Goal: Task Accomplishment & Management: Manage account settings

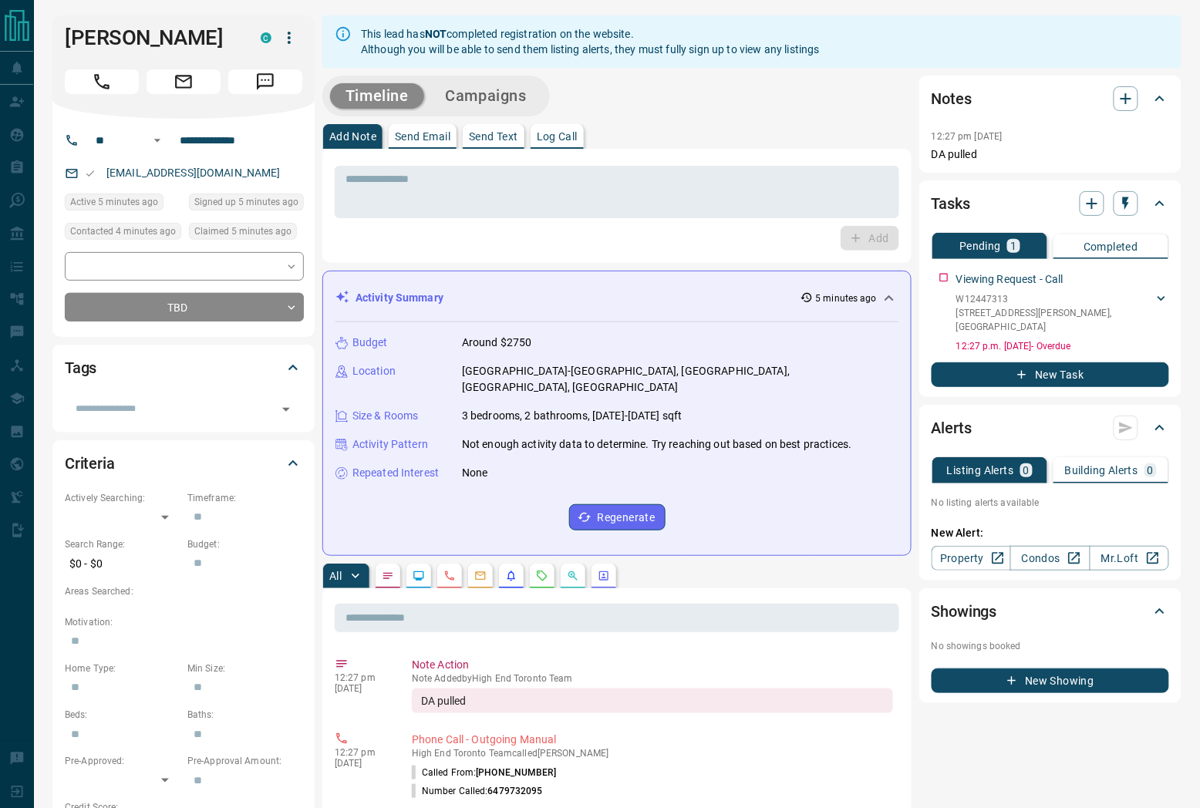
click at [101, 88] on icon "Call" at bounding box center [102, 82] width 20 height 20
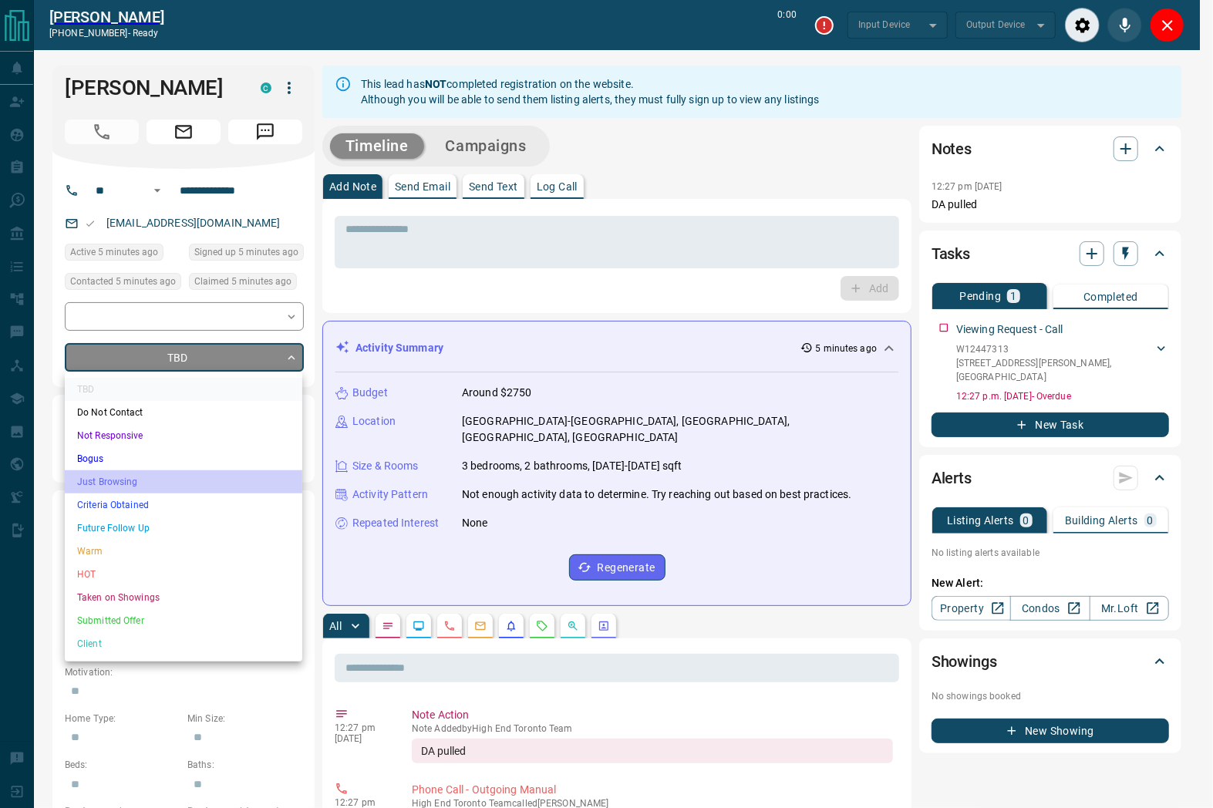
drag, startPoint x: 136, startPoint y: 486, endPoint x: 149, endPoint y: 338, distance: 148.5
click at [136, 484] on li "Just Browsing" at bounding box center [183, 481] width 237 height 23
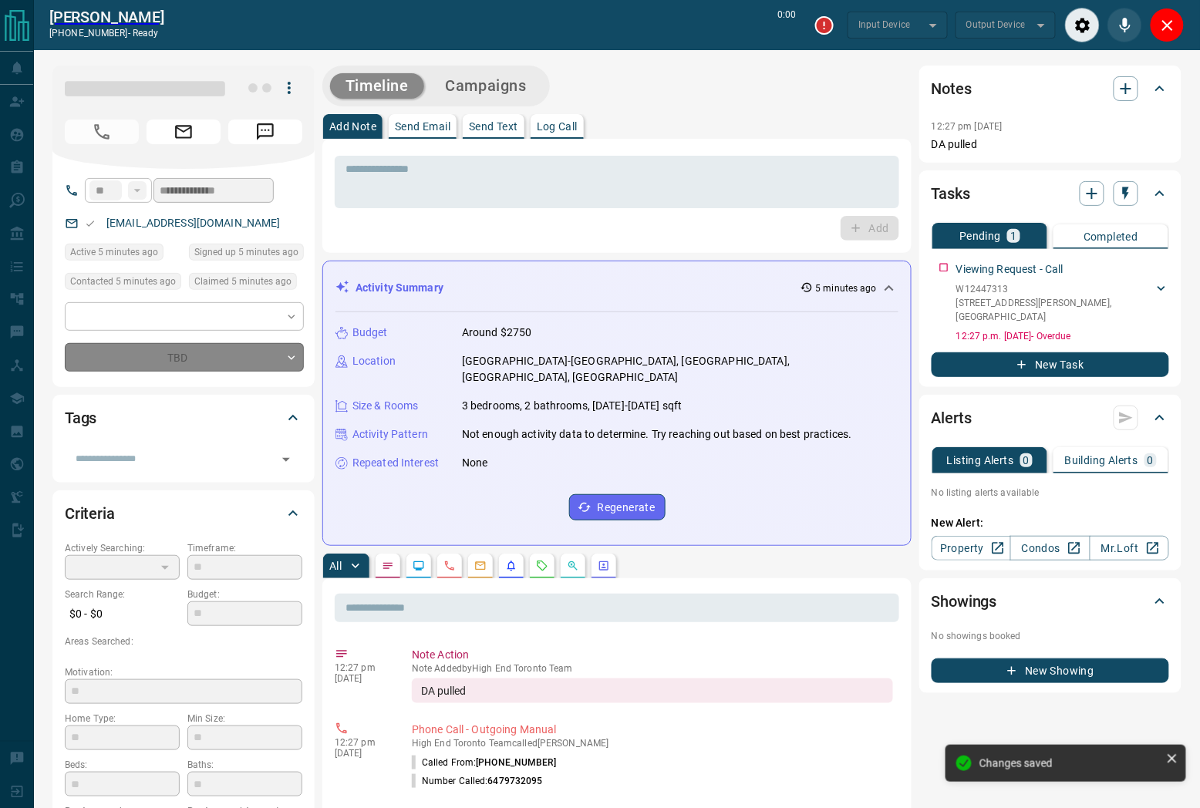
type input "*"
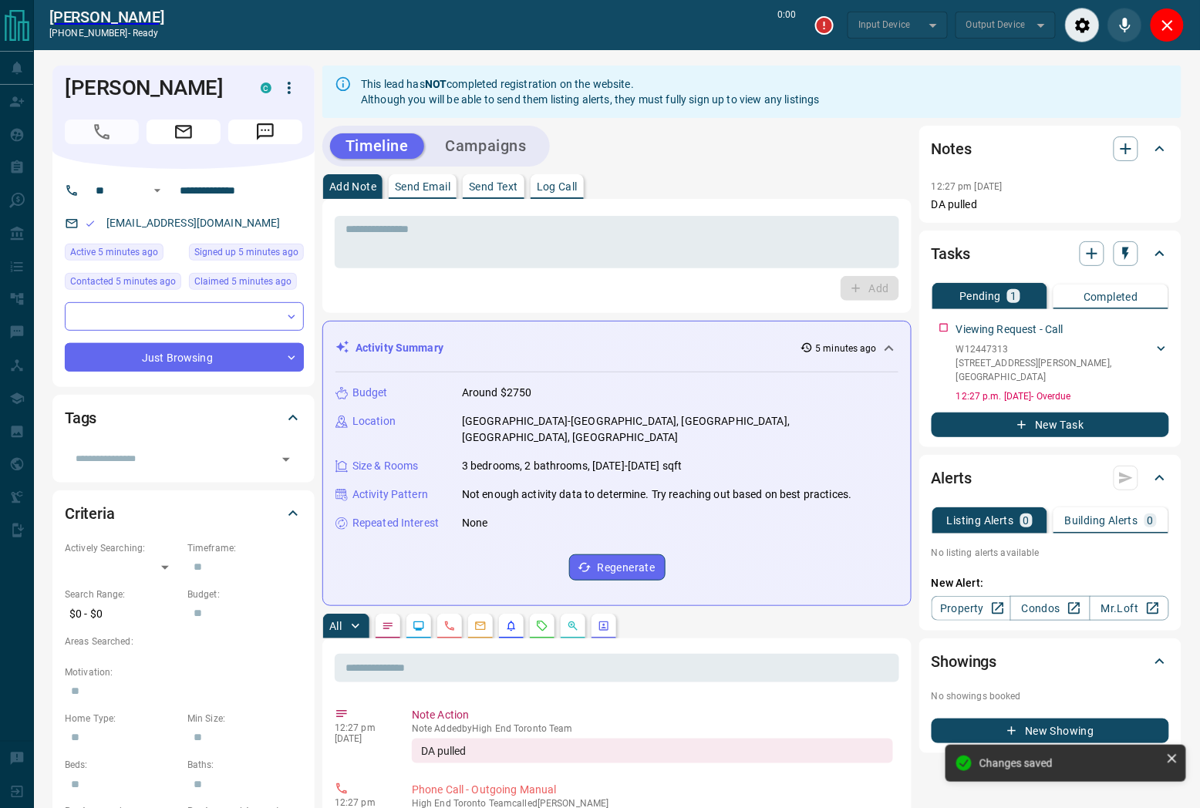
type input "*******"
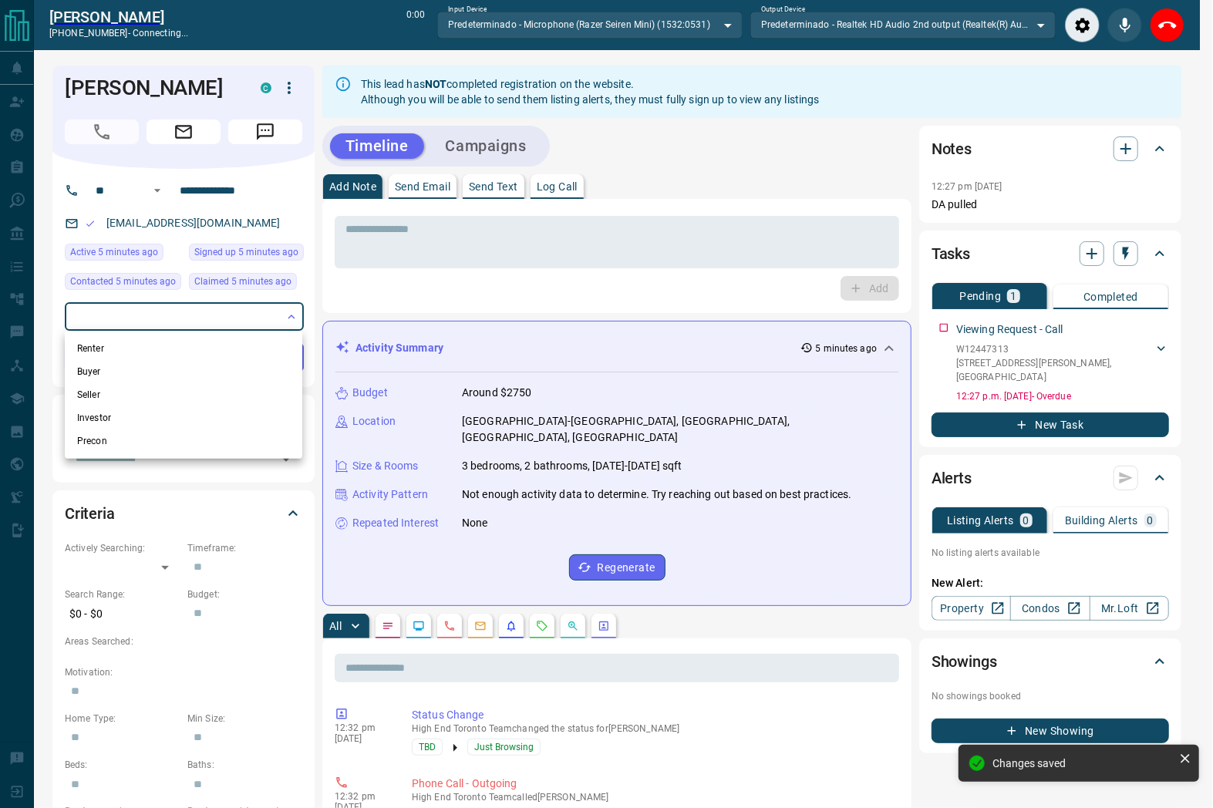
click at [142, 341] on li "Renter" at bounding box center [183, 348] width 237 height 23
type input "**********"
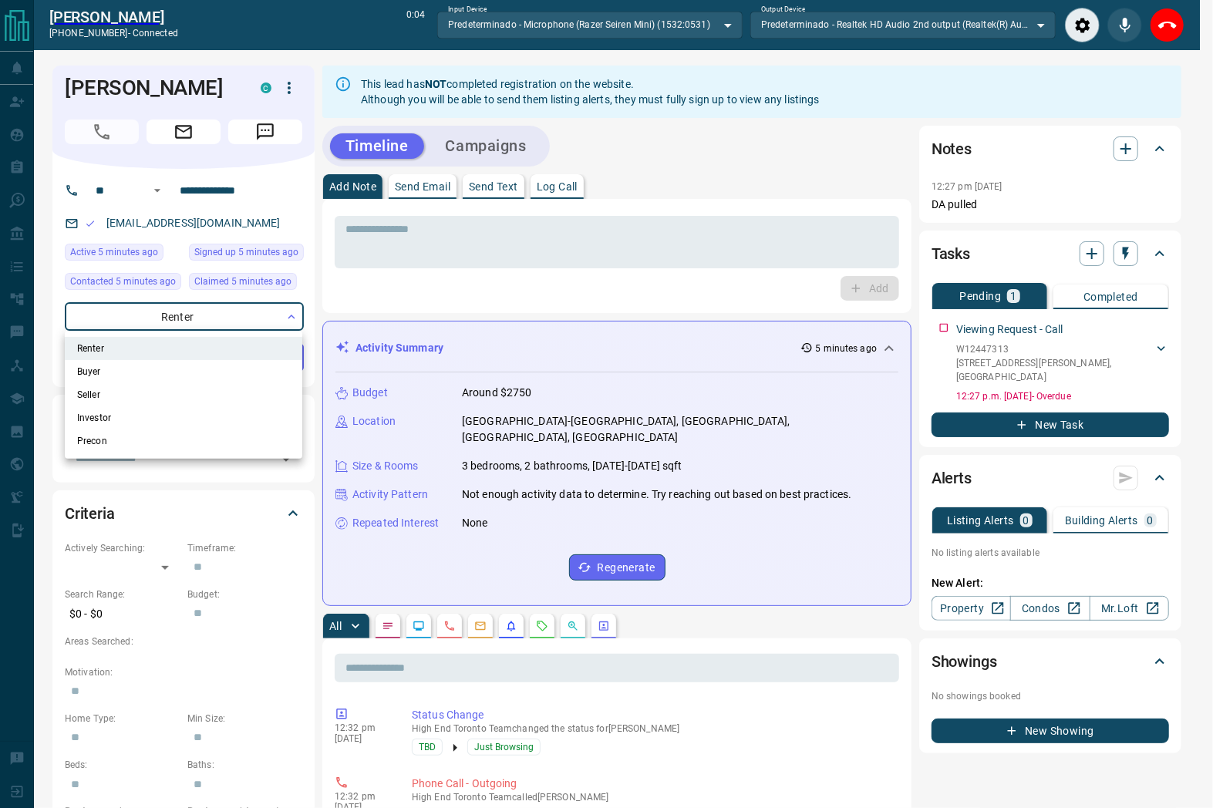
click at [503, 236] on div at bounding box center [606, 404] width 1213 height 808
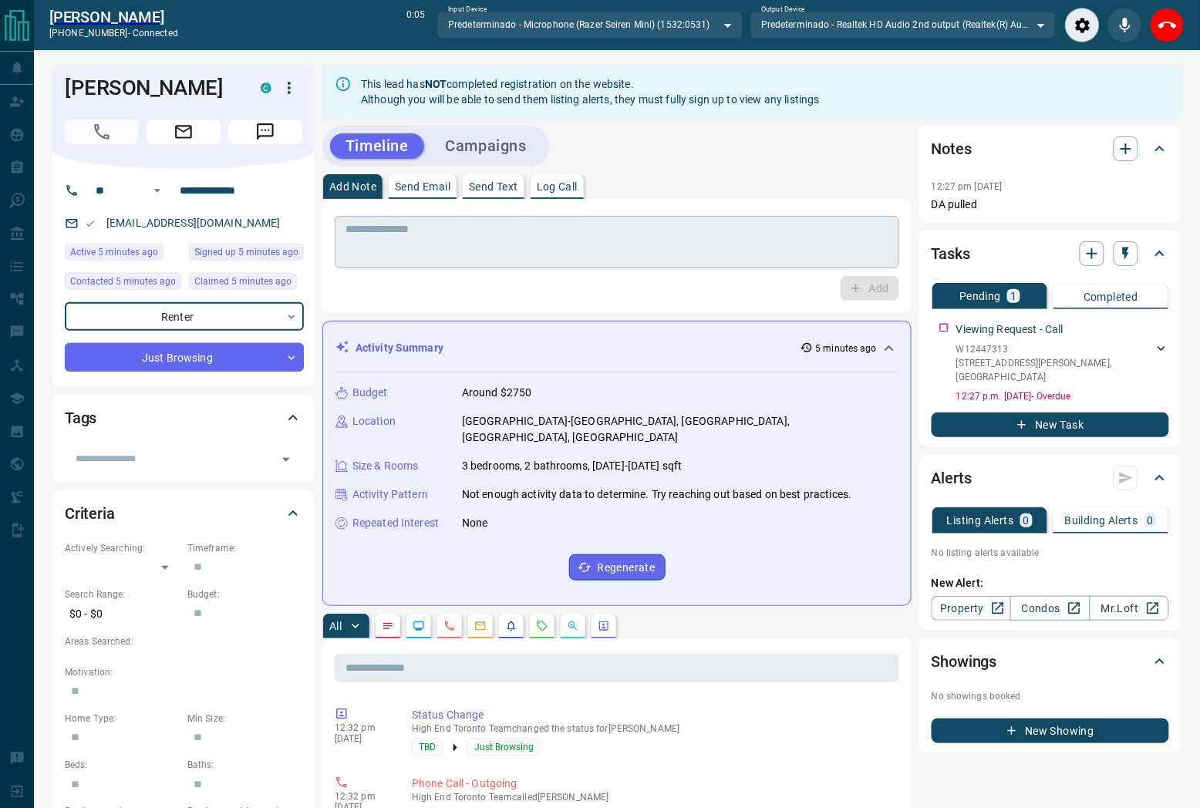
click at [467, 240] on textarea at bounding box center [616, 242] width 543 height 39
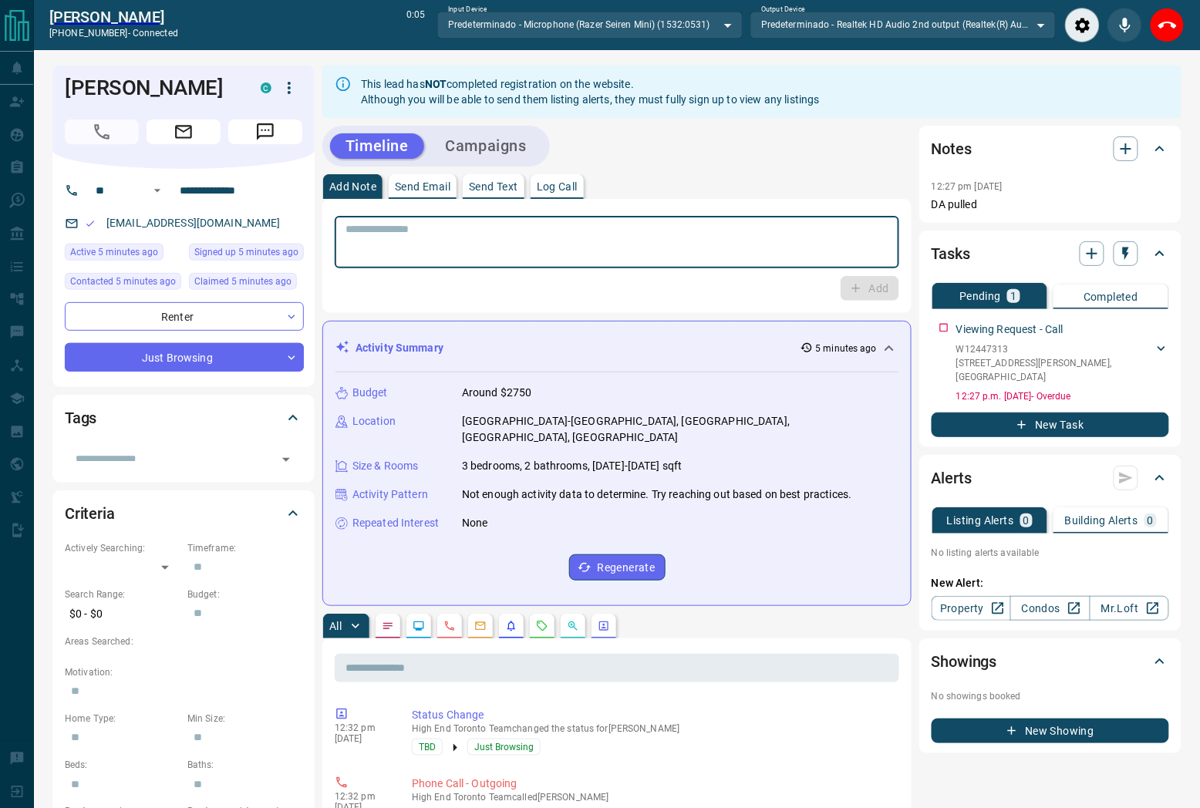
paste textarea "**********"
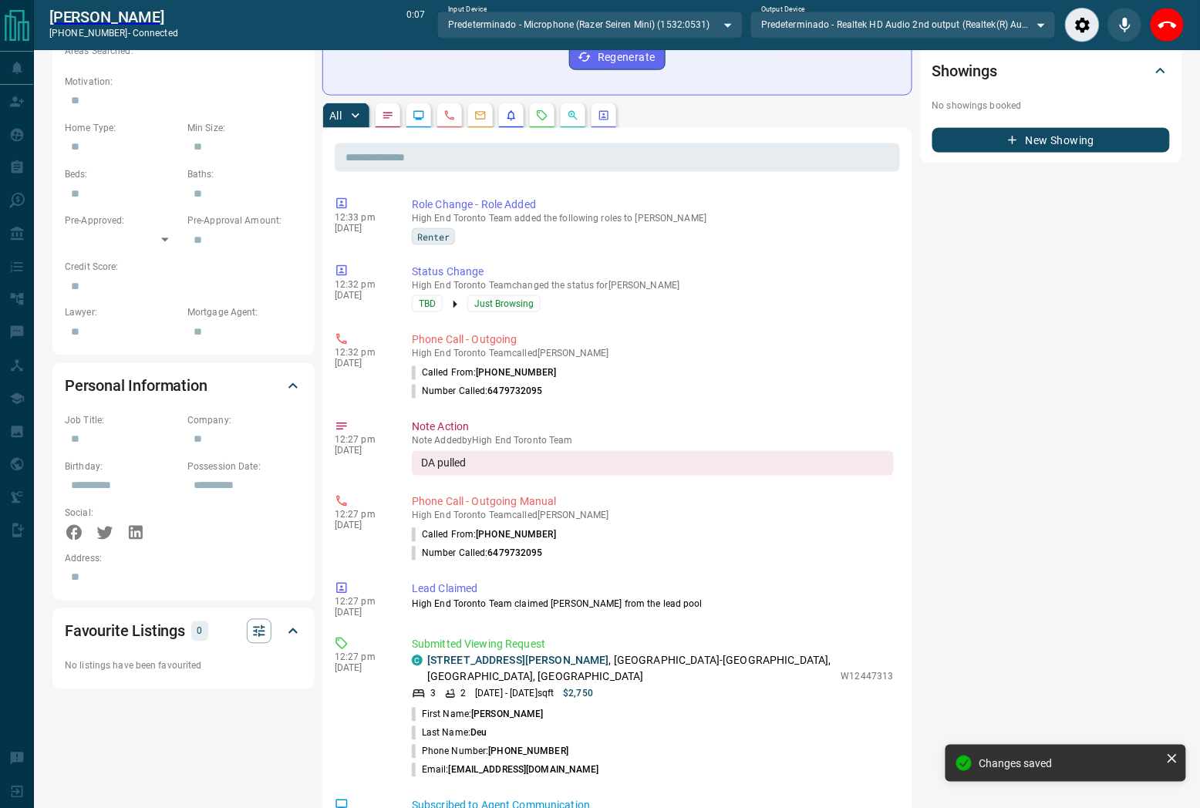
scroll to position [771, 0]
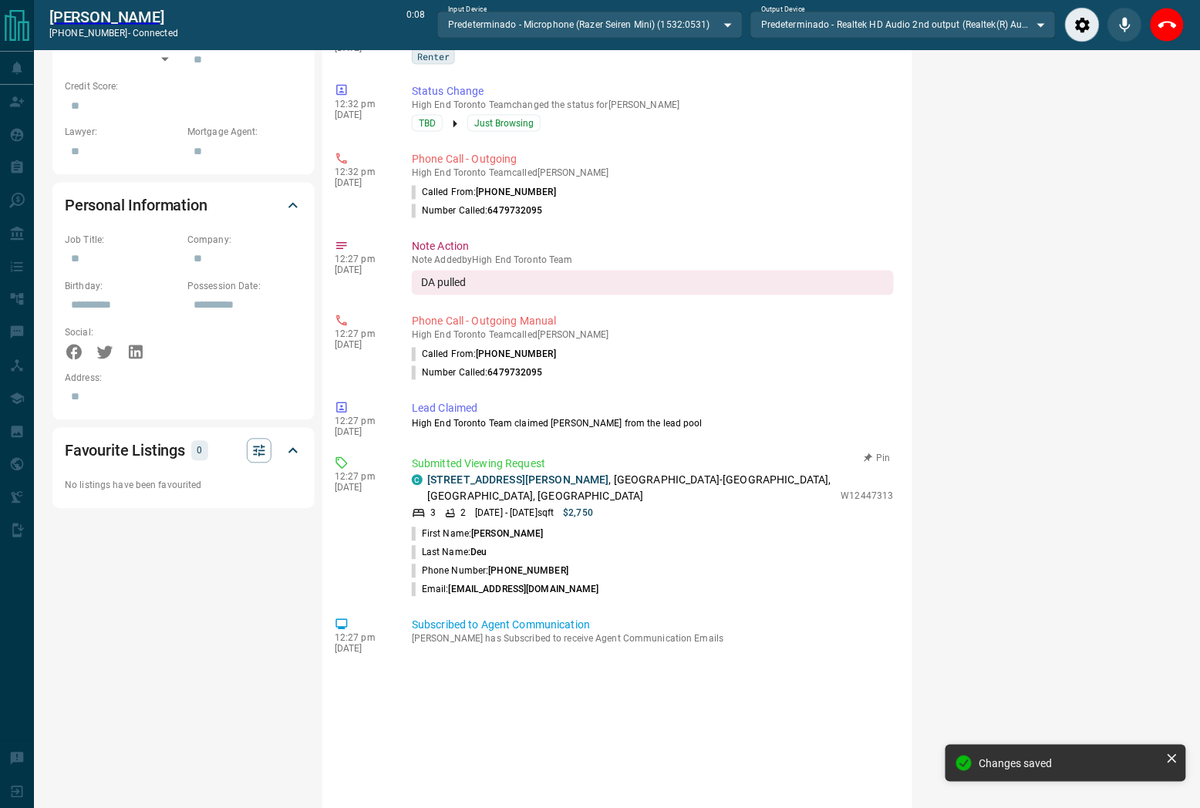
click at [692, 473] on p "[STREET_ADDRESS][PERSON_NAME]" at bounding box center [630, 489] width 406 height 32
click at [695, 473] on p "[STREET_ADDRESS][PERSON_NAME]" at bounding box center [630, 489] width 406 height 32
click at [696, 473] on p "[STREET_ADDRESS][PERSON_NAME]" at bounding box center [630, 489] width 406 height 32
click at [695, 473] on p "[STREET_ADDRESS][PERSON_NAME]" at bounding box center [630, 489] width 406 height 32
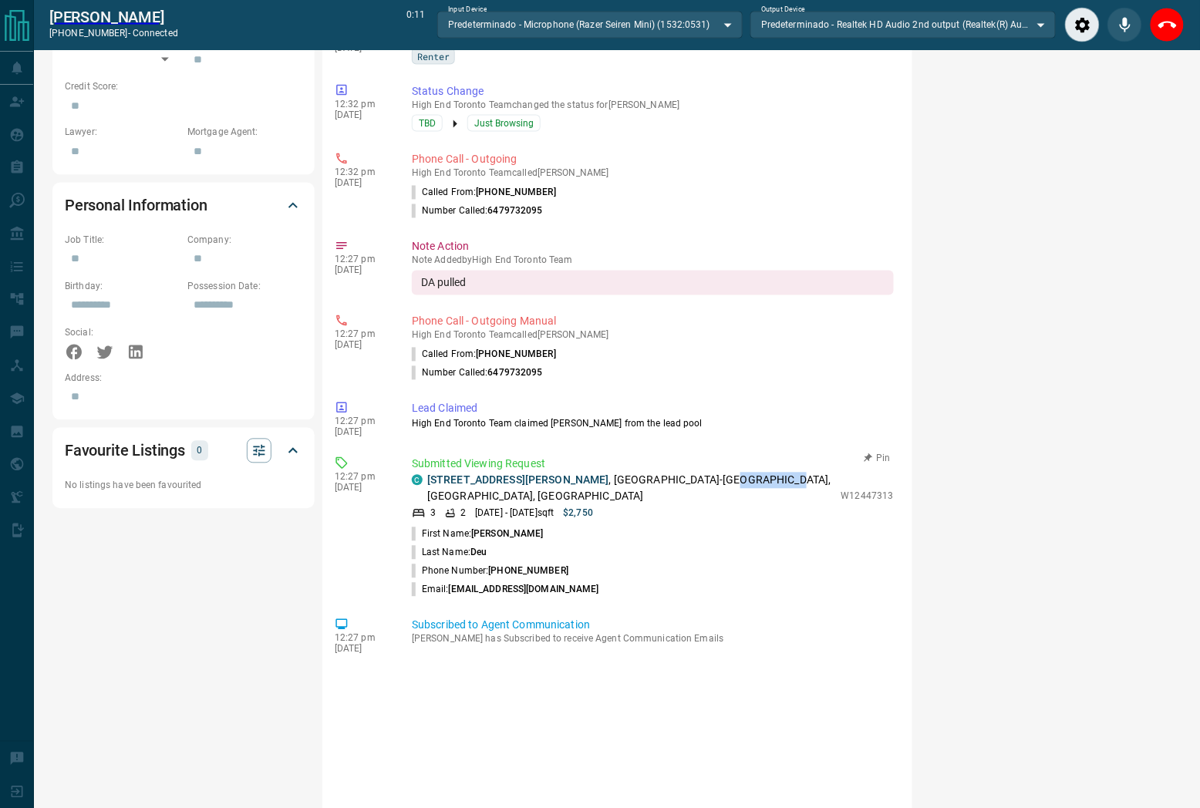
drag, startPoint x: 685, startPoint y: 466, endPoint x: 736, endPoint y: 470, distance: 51.8
click at [736, 473] on p "[STREET_ADDRESS][PERSON_NAME]" at bounding box center [630, 489] width 406 height 32
copy p "[GEOGRAPHIC_DATA]"
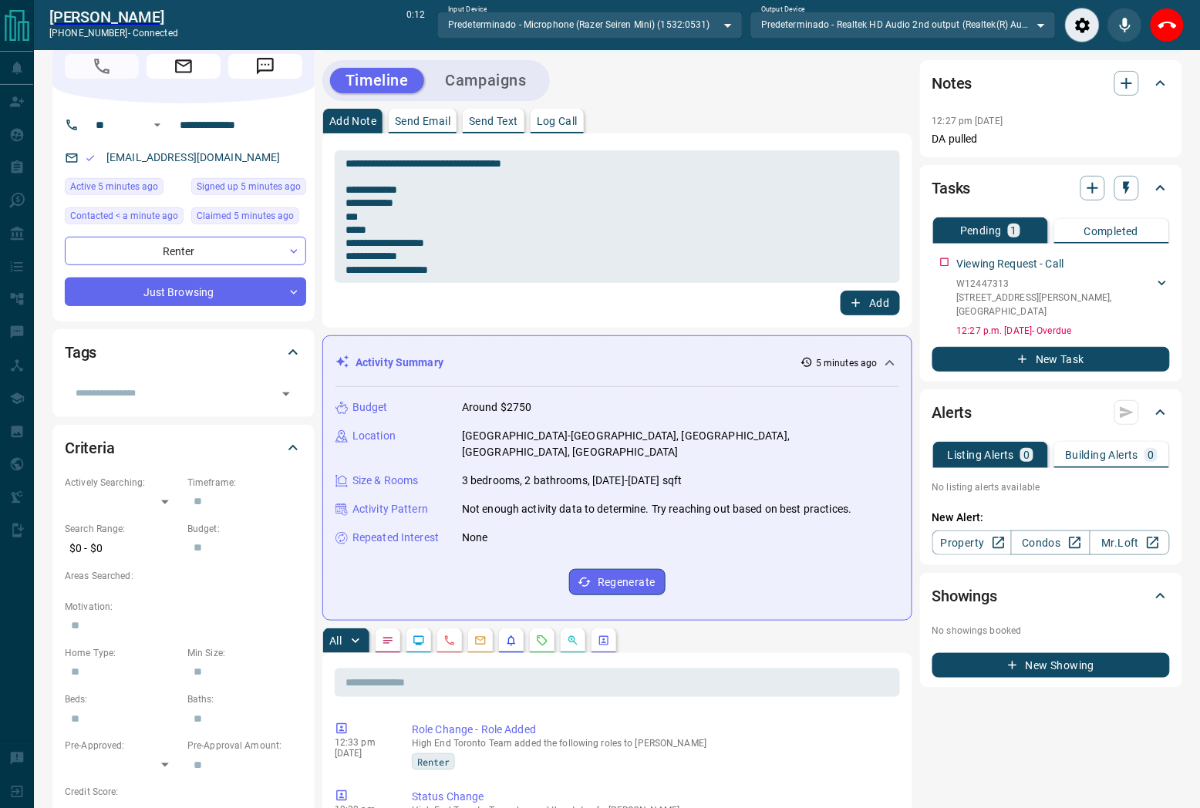
scroll to position [0, 0]
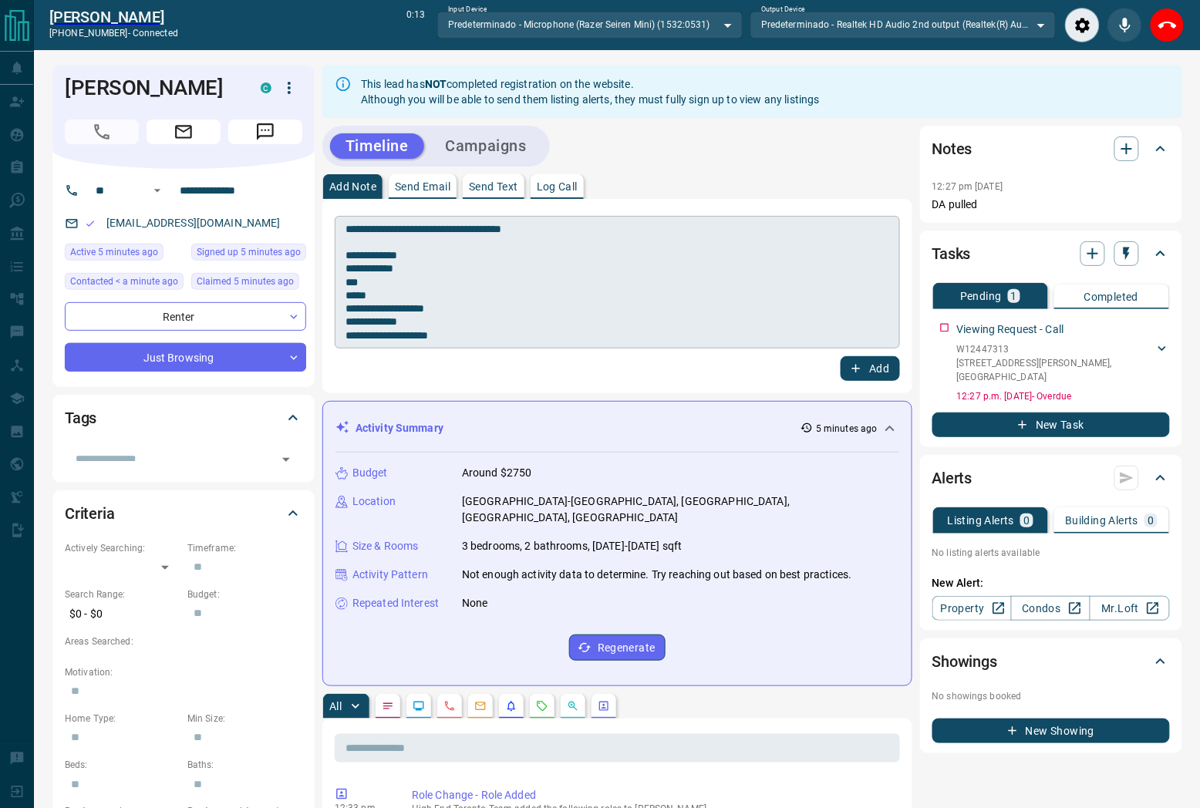
click at [634, 235] on textarea "**********" at bounding box center [617, 282] width 544 height 119
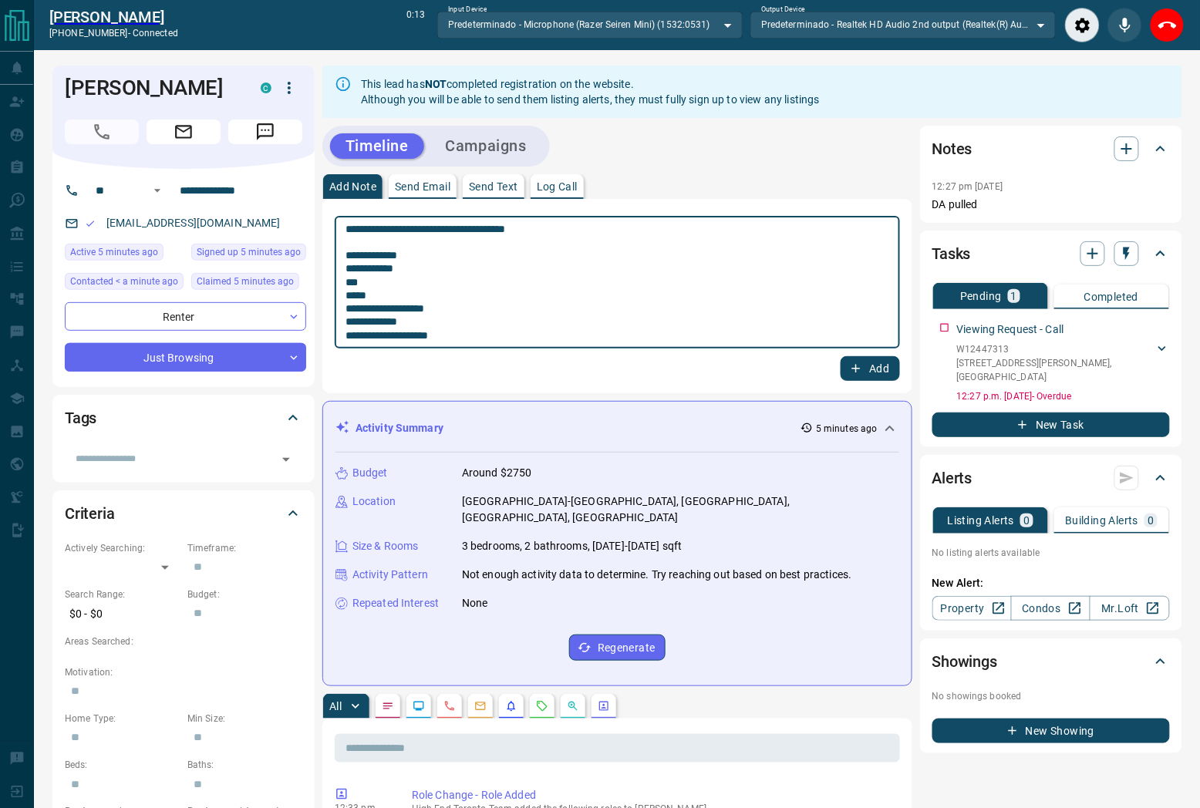
paste textarea "**********"
click at [1170, 34] on icon "End Call" at bounding box center [1167, 25] width 19 height 19
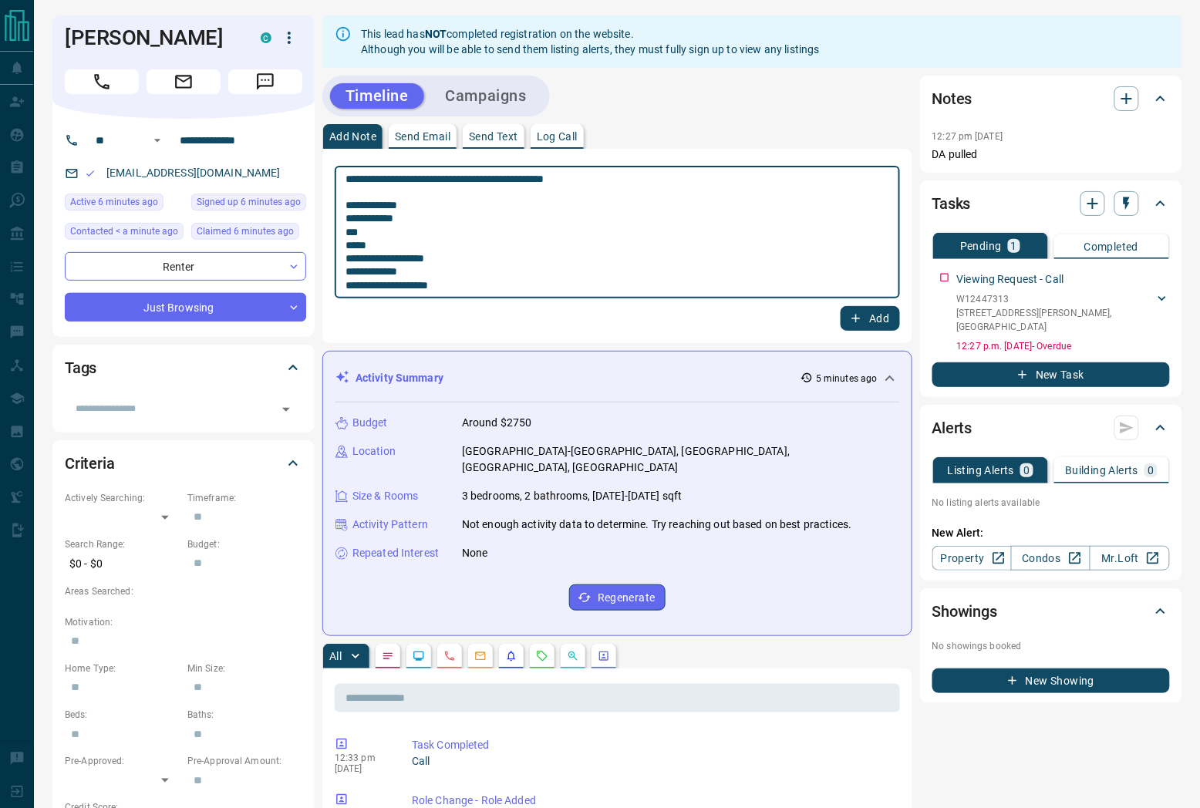
drag, startPoint x: 486, startPoint y: 286, endPoint x: 328, endPoint y: 198, distance: 180.8
click at [328, 198] on div "**********" at bounding box center [617, 246] width 590 height 194
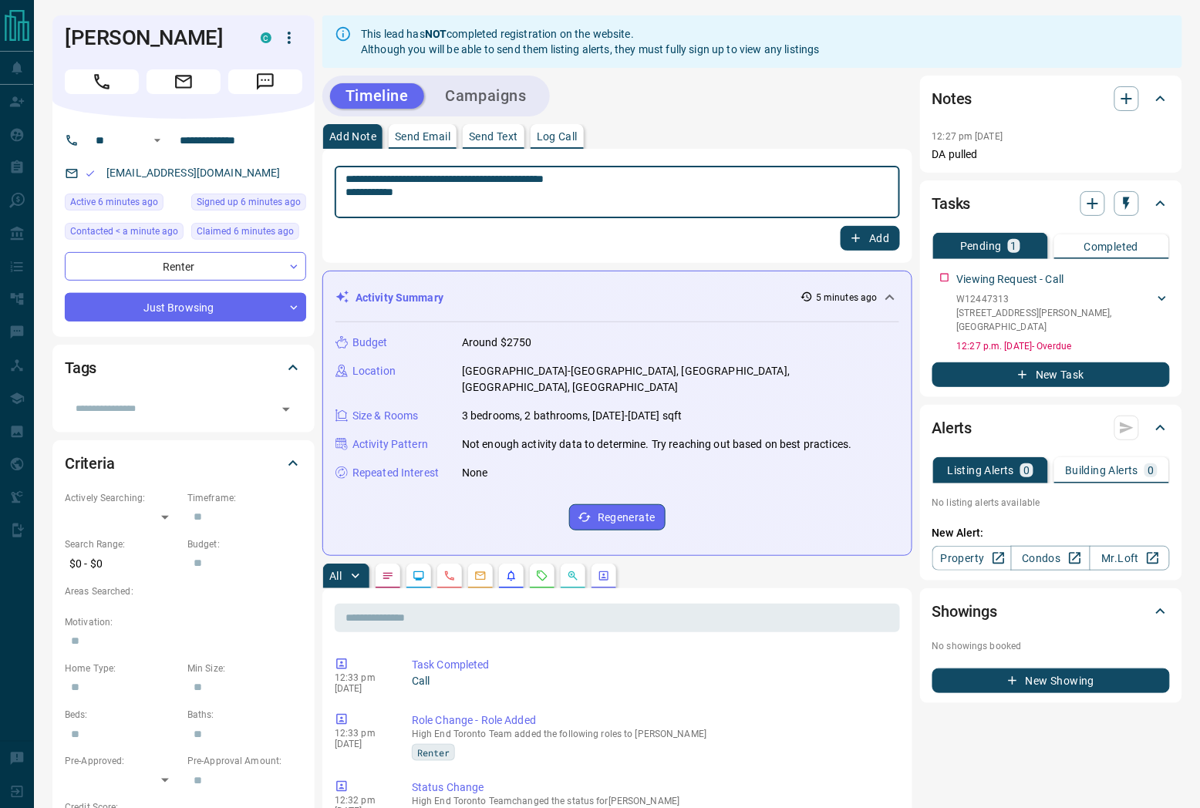
type textarea "**********"
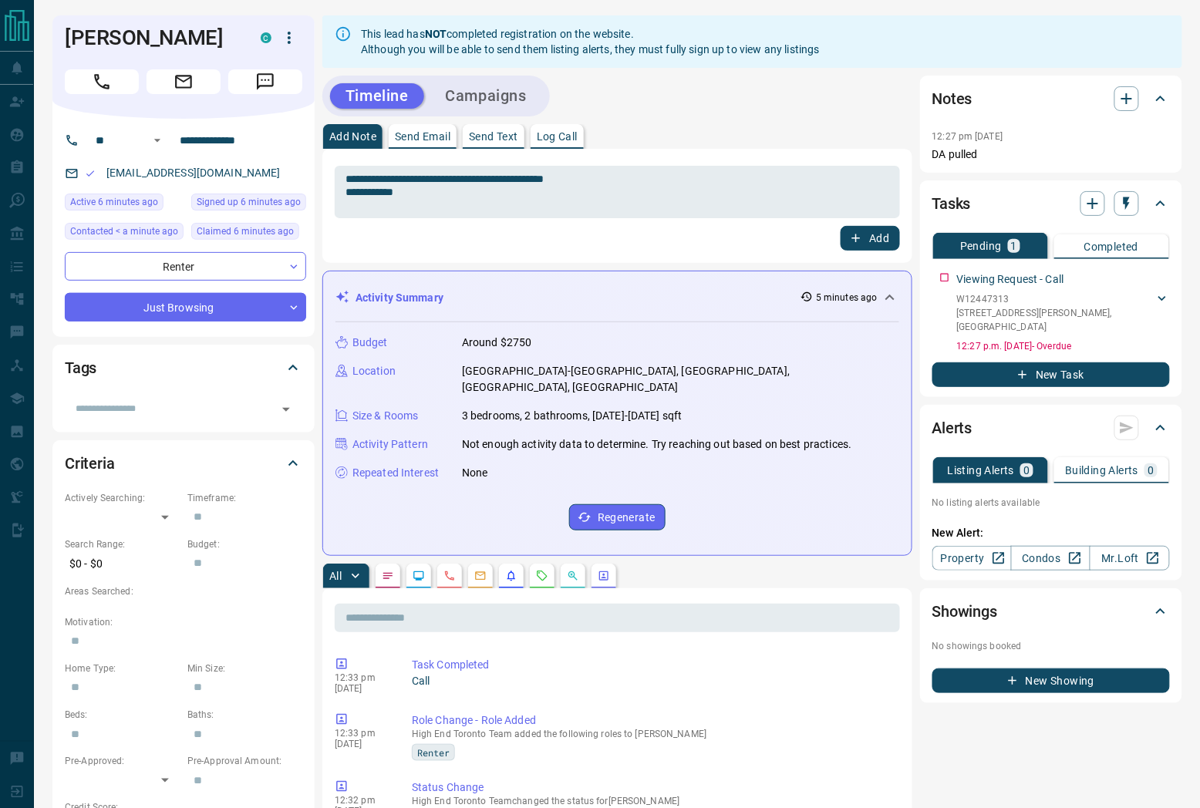
click at [853, 244] on icon "button" at bounding box center [856, 238] width 14 height 14
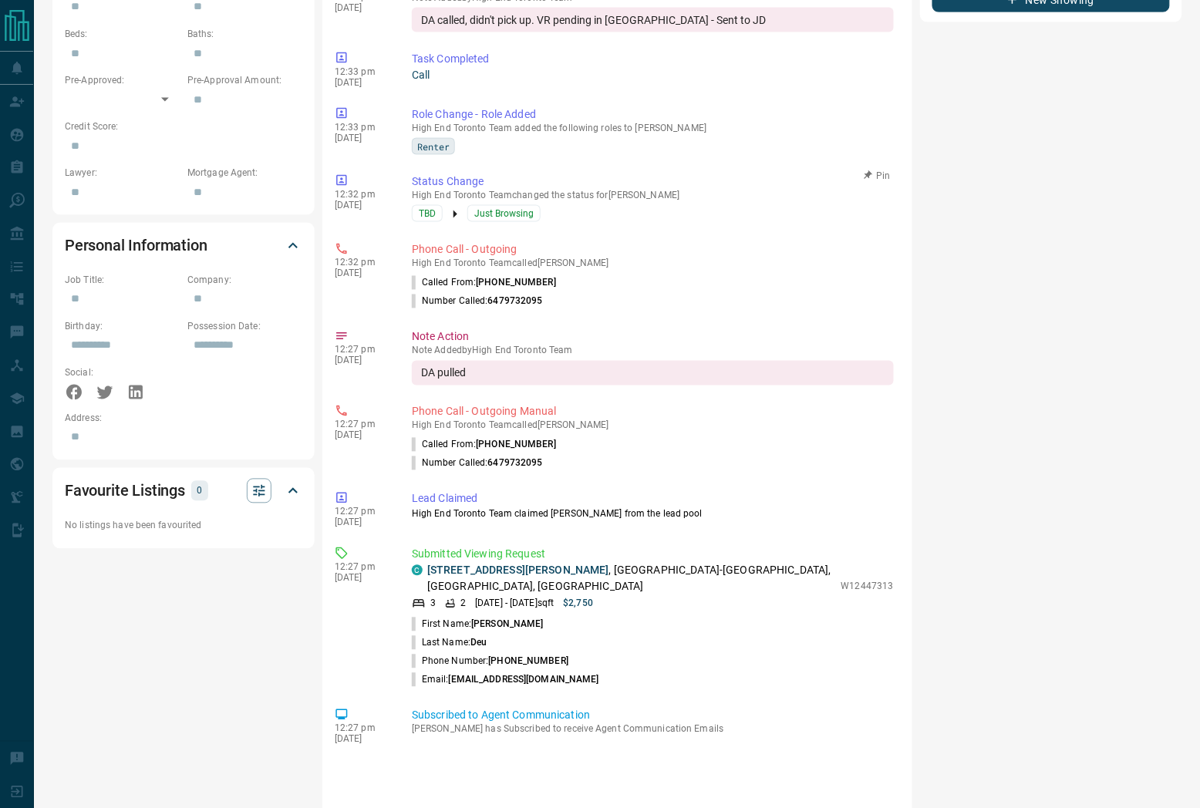
scroll to position [783, 0]
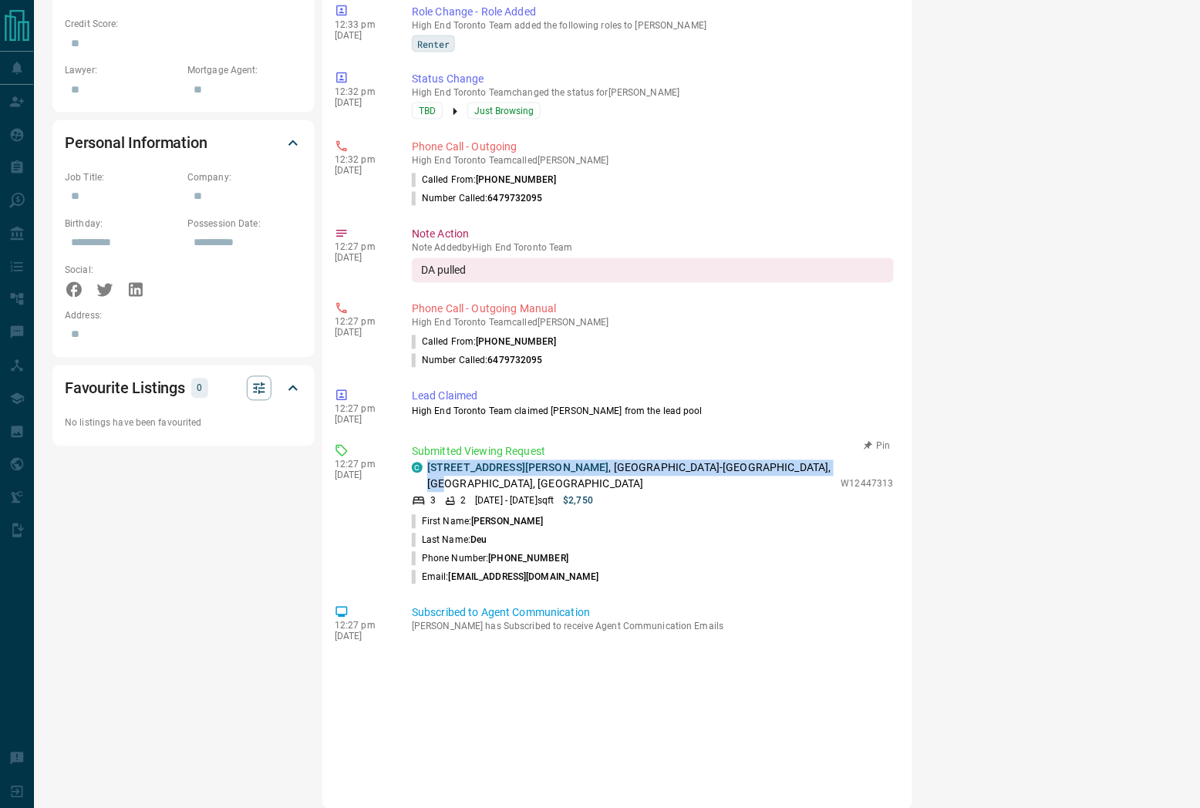
drag, startPoint x: 722, startPoint y: 463, endPoint x: 405, endPoint y: 451, distance: 317.1
click at [405, 451] on div "12:27 pm [DATE] Submitted Viewing Request C [STREET_ADDRESS][PERSON_NAME] 3 2 […" at bounding box center [617, 515] width 565 height 152
copy p "[STREET_ADDRESS][PERSON_NAME]"
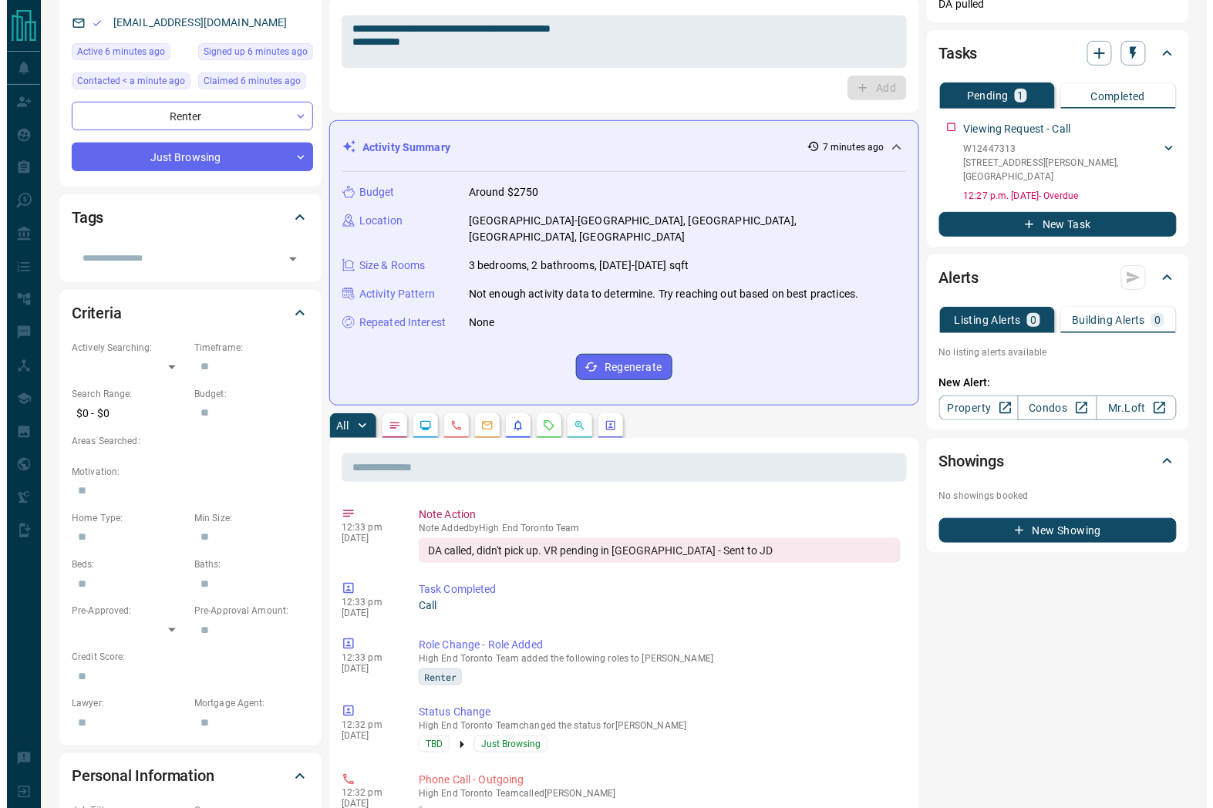
scroll to position [0, 0]
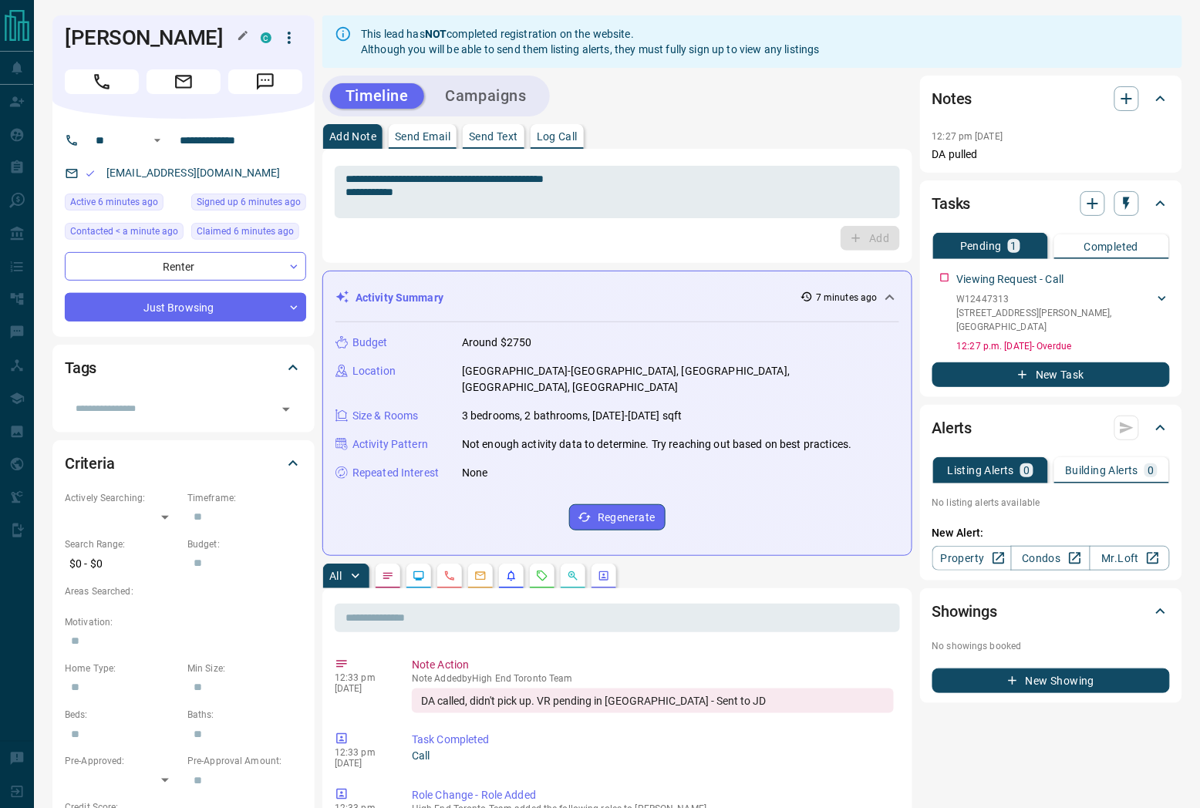
click at [126, 32] on h1 "[PERSON_NAME]" at bounding box center [151, 37] width 173 height 25
copy div "[PERSON_NAME]"
click at [257, 179] on div "[EMAIL_ADDRESS][DOMAIN_NAME]" at bounding box center [185, 172] width 241 height 25
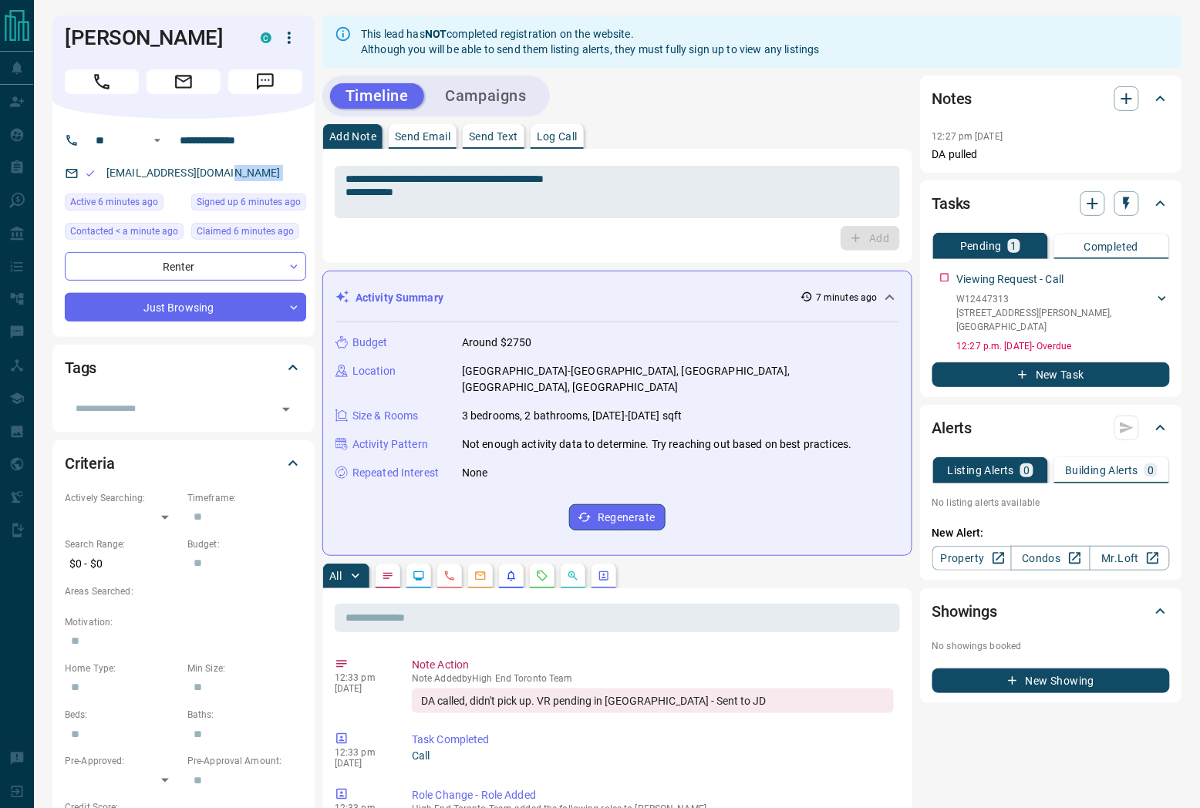
click at [257, 179] on div "[EMAIL_ADDRESS][DOMAIN_NAME]" at bounding box center [185, 172] width 241 height 25
copy link "[EMAIL_ADDRESS][DOMAIN_NAME]"
click at [285, 35] on icon "button" at bounding box center [289, 38] width 19 height 19
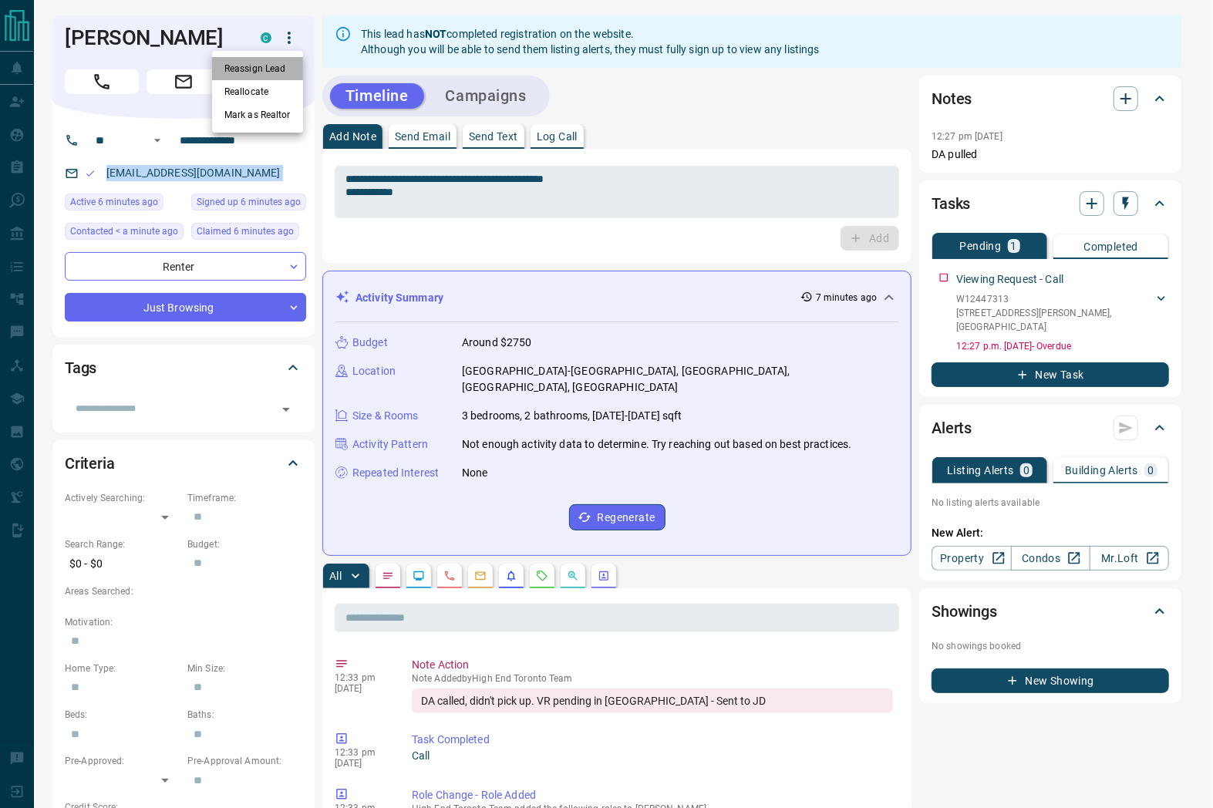
click at [258, 62] on li "Reassign Lead" at bounding box center [257, 68] width 91 height 23
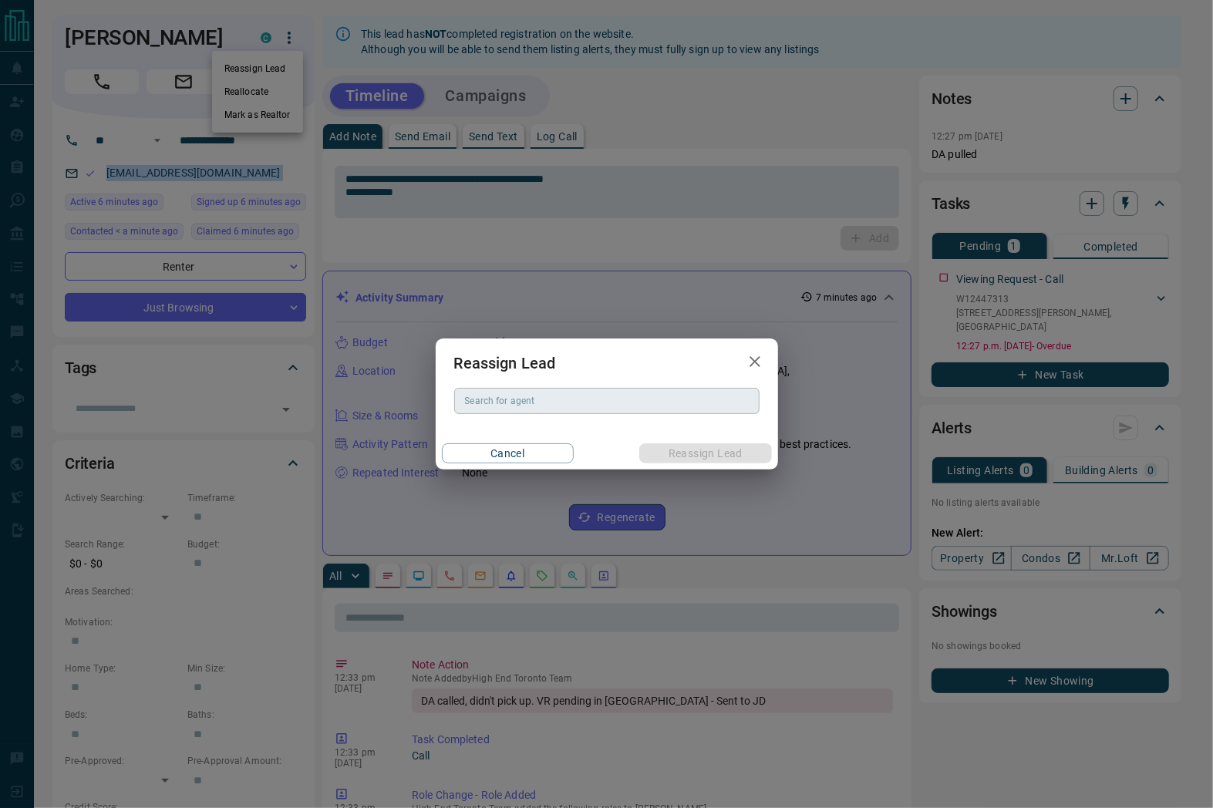
click at [604, 410] on div "Search for agent" at bounding box center [606, 401] width 305 height 26
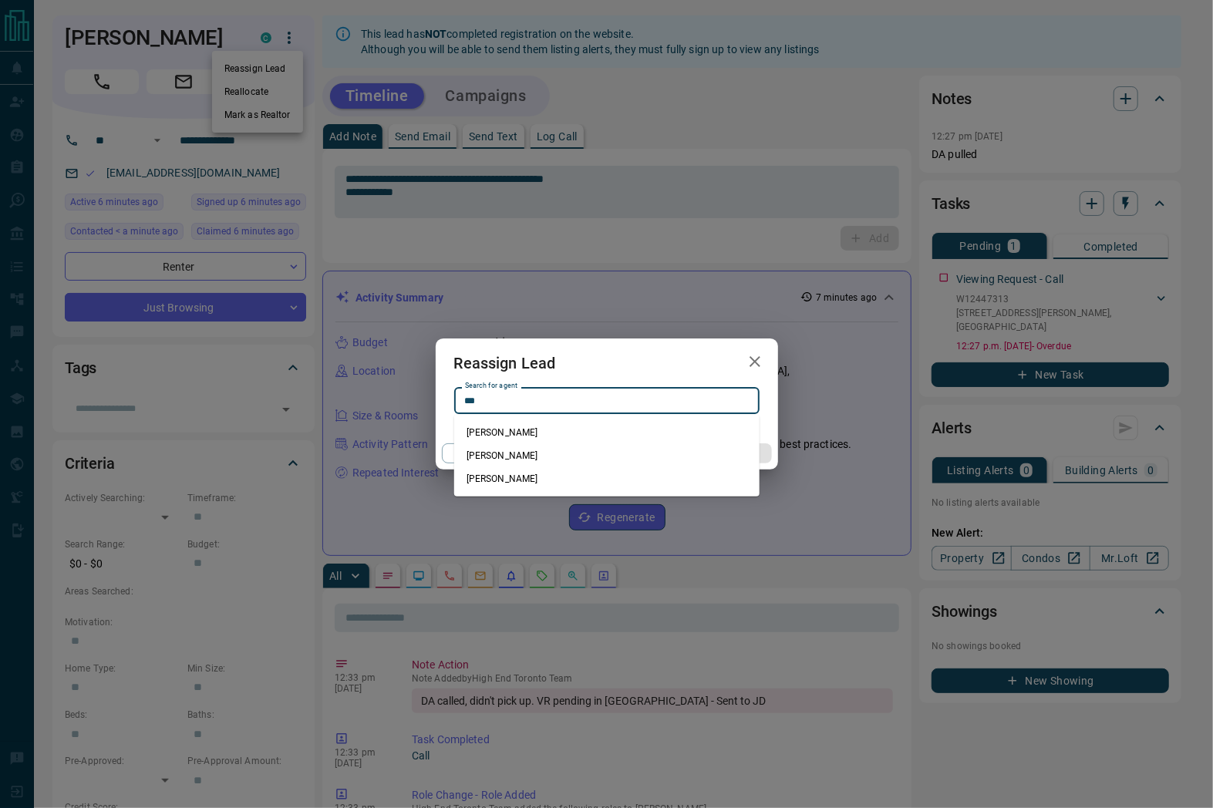
click at [523, 452] on li "[PERSON_NAME]" at bounding box center [606, 455] width 305 height 23
type input "********"
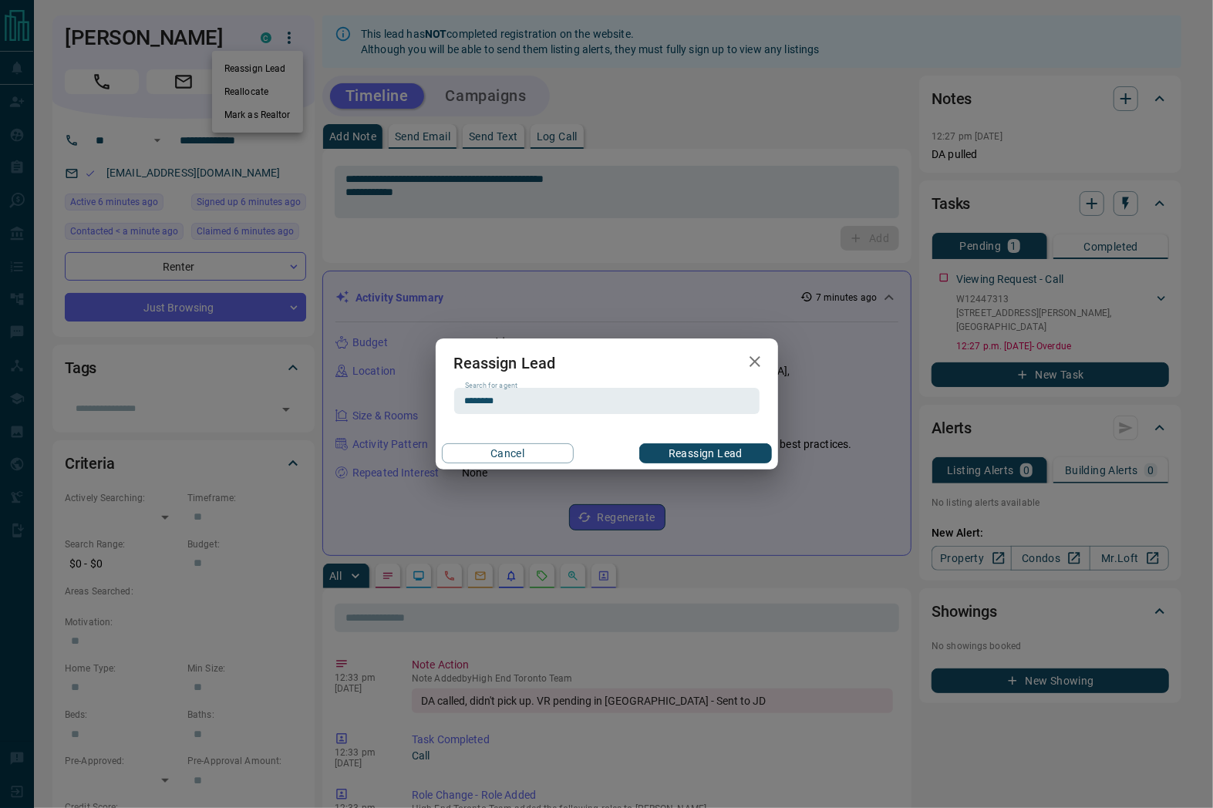
click at [695, 449] on button "Reassign Lead" at bounding box center [705, 453] width 132 height 20
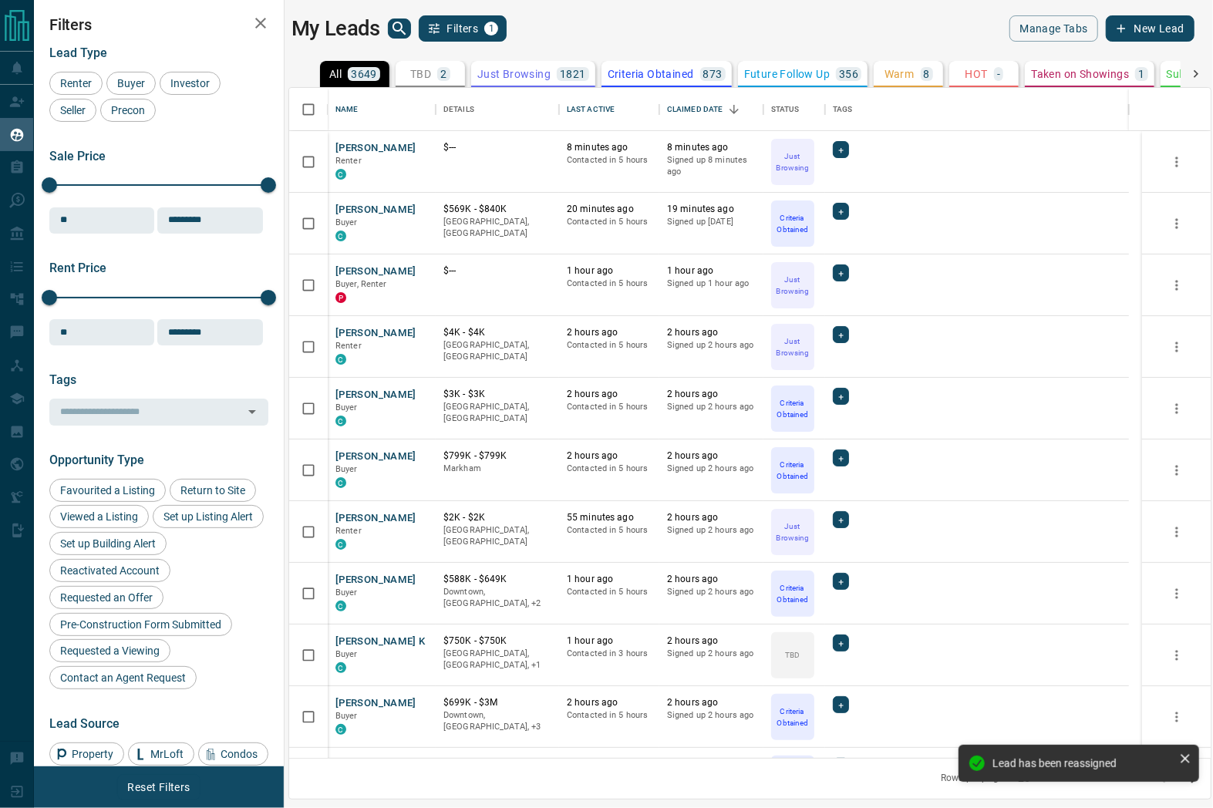
scroll to position [657, 907]
